Goal: Information Seeking & Learning: Learn about a topic

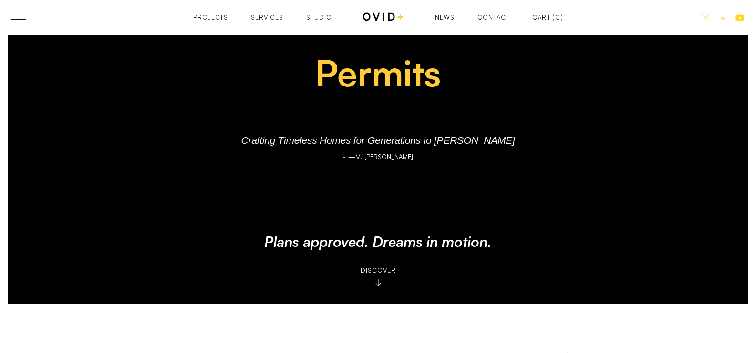
scroll to position [286, 0]
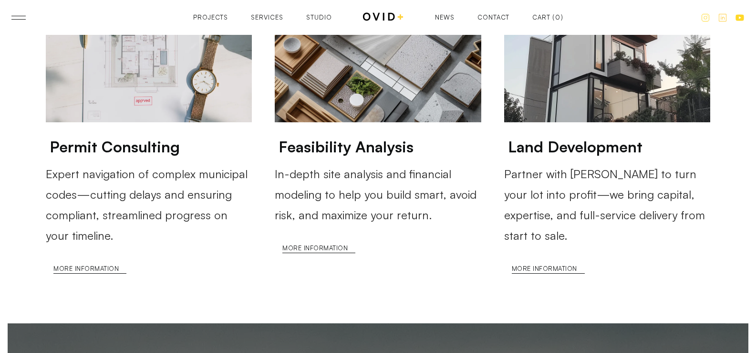
scroll to position [2625, 0]
click at [158, 137] on strong "Permit Consulting" at bounding box center [115, 146] width 130 height 19
copy strong "Permit Consulting"
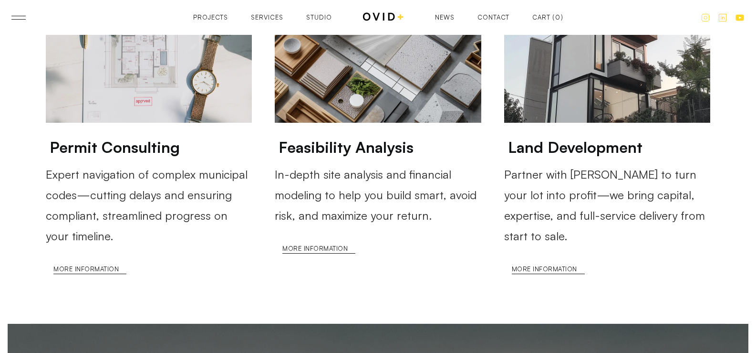
click at [403, 137] on strong "Feasibility Analysis" at bounding box center [346, 146] width 135 height 19
copy strong "Feasibility Analysis"
click at [584, 137] on strong "Land Development" at bounding box center [575, 146] width 135 height 19
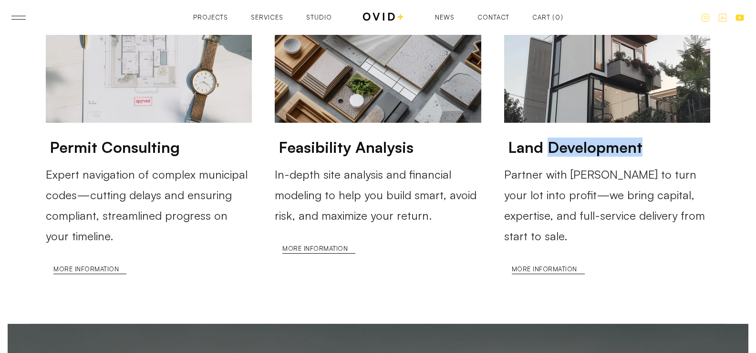
click at [584, 137] on strong "Land Development" at bounding box center [575, 146] width 135 height 19
copy strong "Development"
click at [598, 137] on strong "Land Development" at bounding box center [575, 146] width 135 height 19
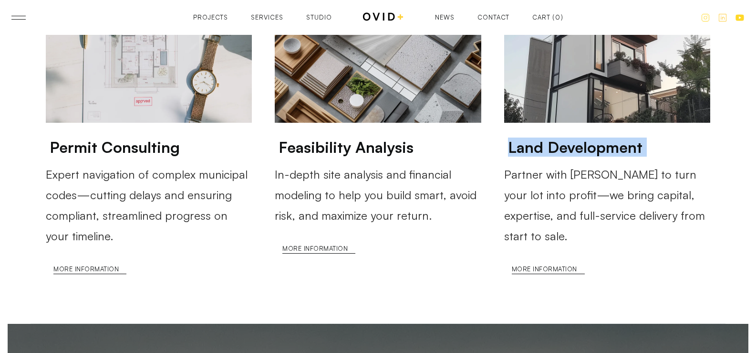
click at [718, 82] on div "+ Focused Development Services Permit Consulting Expert navigation of complex m…" at bounding box center [378, 68] width 695 height 510
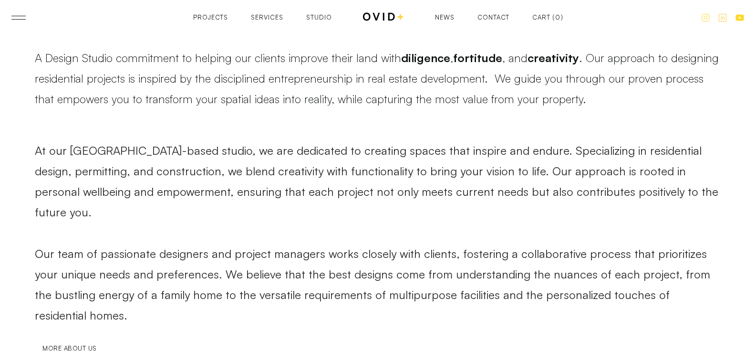
scroll to position [1002, 0]
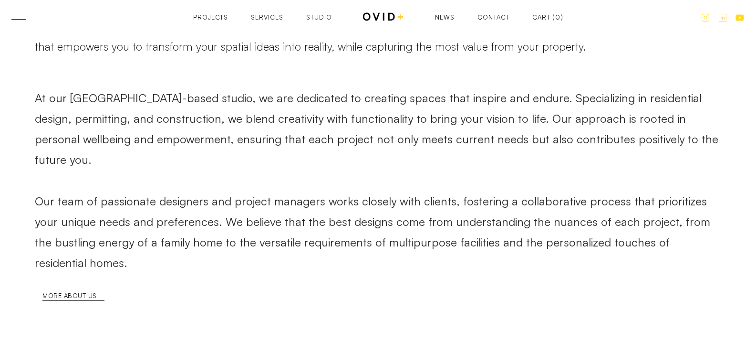
click at [278, 15] on div "Services" at bounding box center [267, 17] width 32 height 6
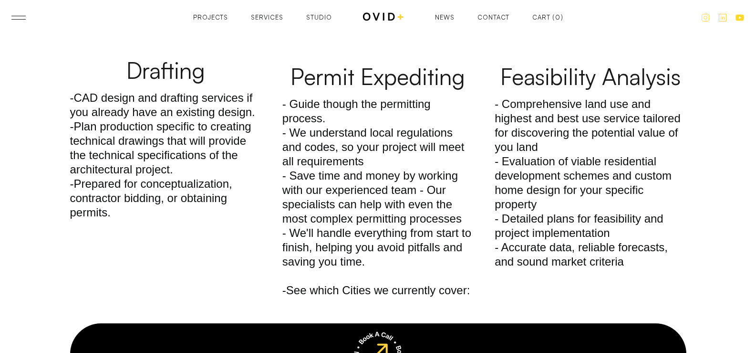
scroll to position [1575, 0]
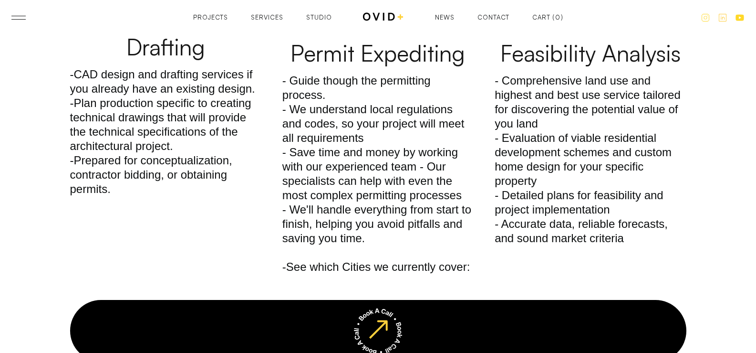
click at [442, 18] on div "News" at bounding box center [445, 17] width 20 height 6
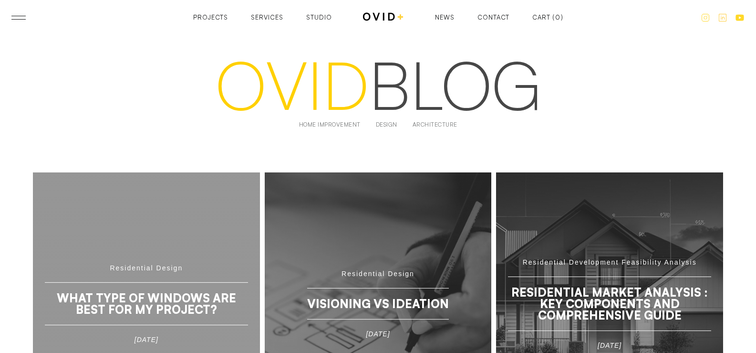
click at [363, 19] on img at bounding box center [384, 17] width 42 height 12
